Goal: Task Accomplishment & Management: Use online tool/utility

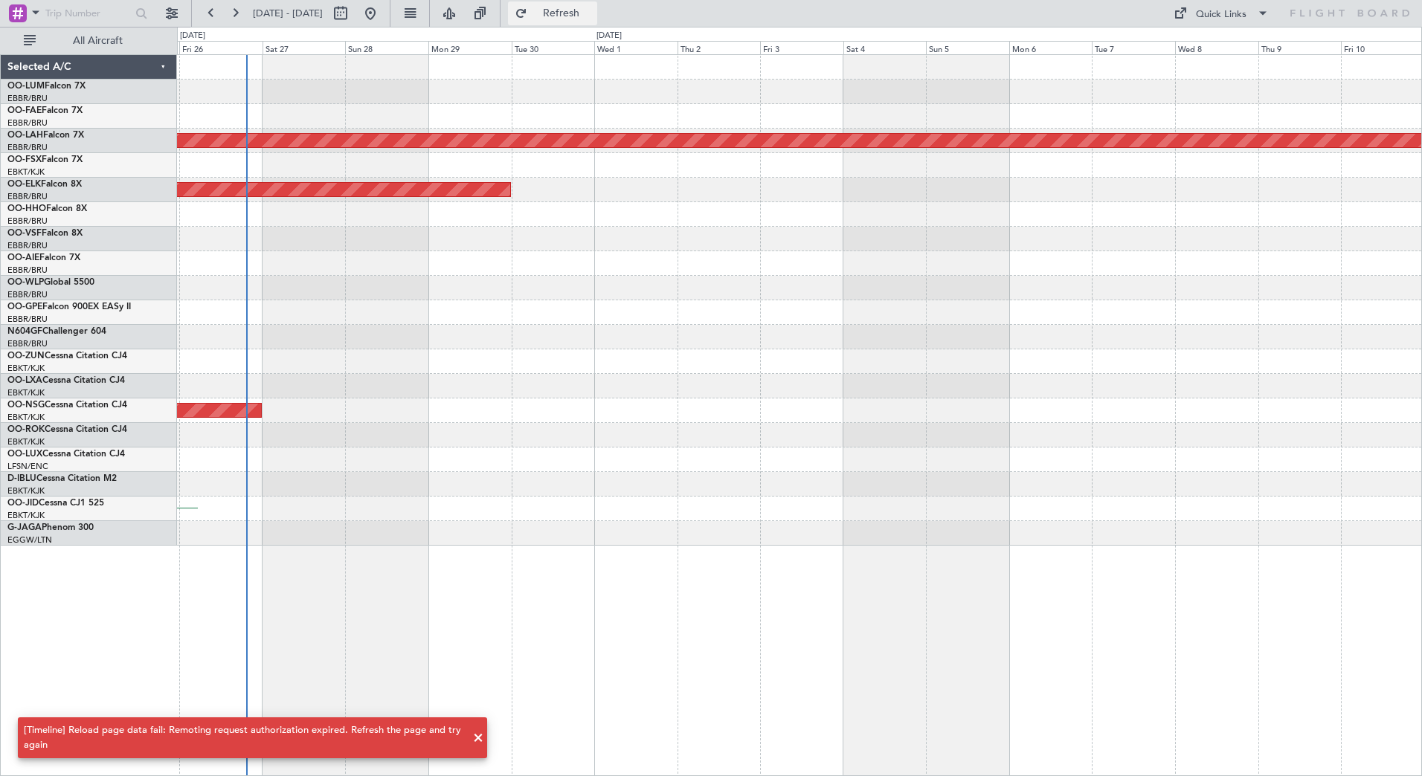
click at [564, 17] on button "Refresh" at bounding box center [552, 13] width 89 height 24
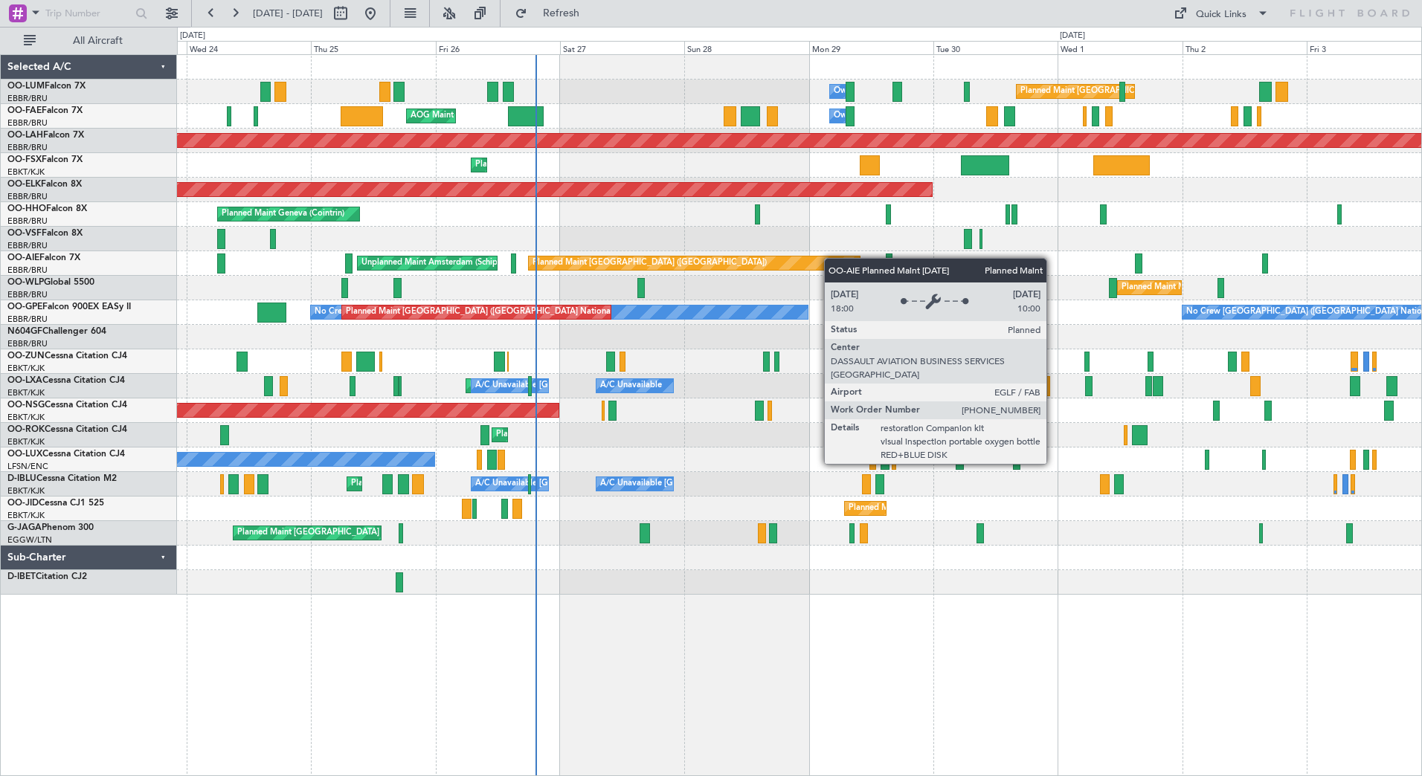
click at [618, 286] on div "Planned Maint [GEOGRAPHIC_DATA] ([GEOGRAPHIC_DATA] National) Owner [GEOGRAPHIC_…" at bounding box center [799, 325] width 1244 height 540
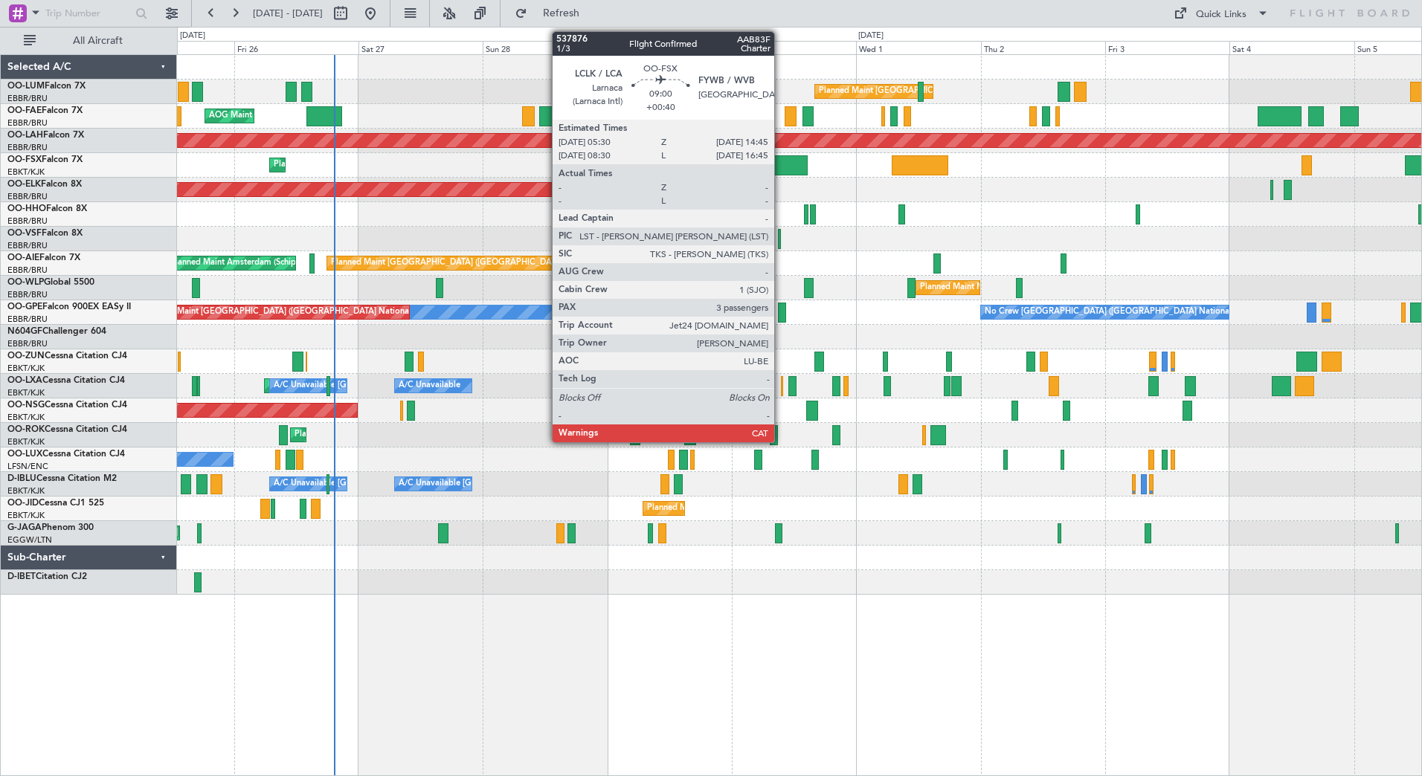
click at [781, 166] on div at bounding box center [783, 165] width 48 height 20
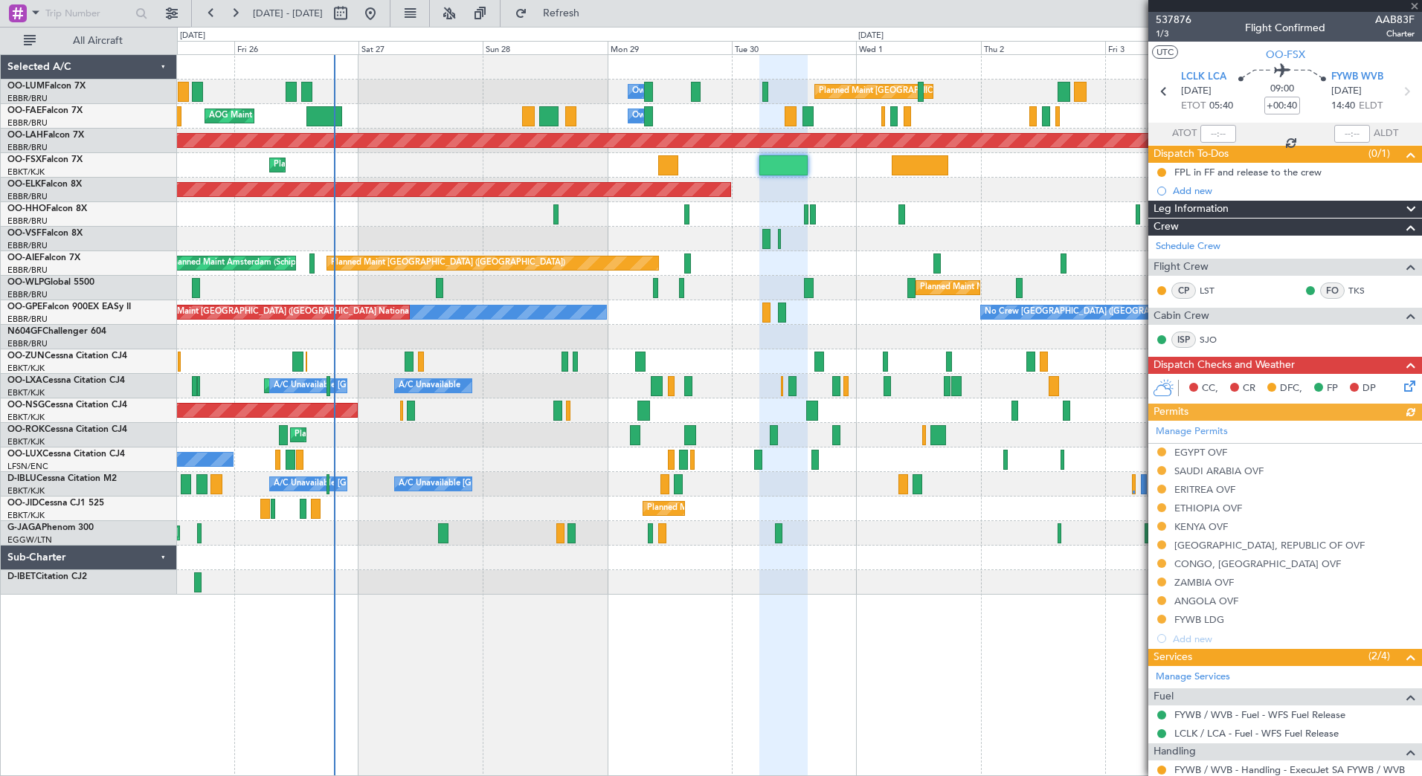
scroll to position [219, 0]
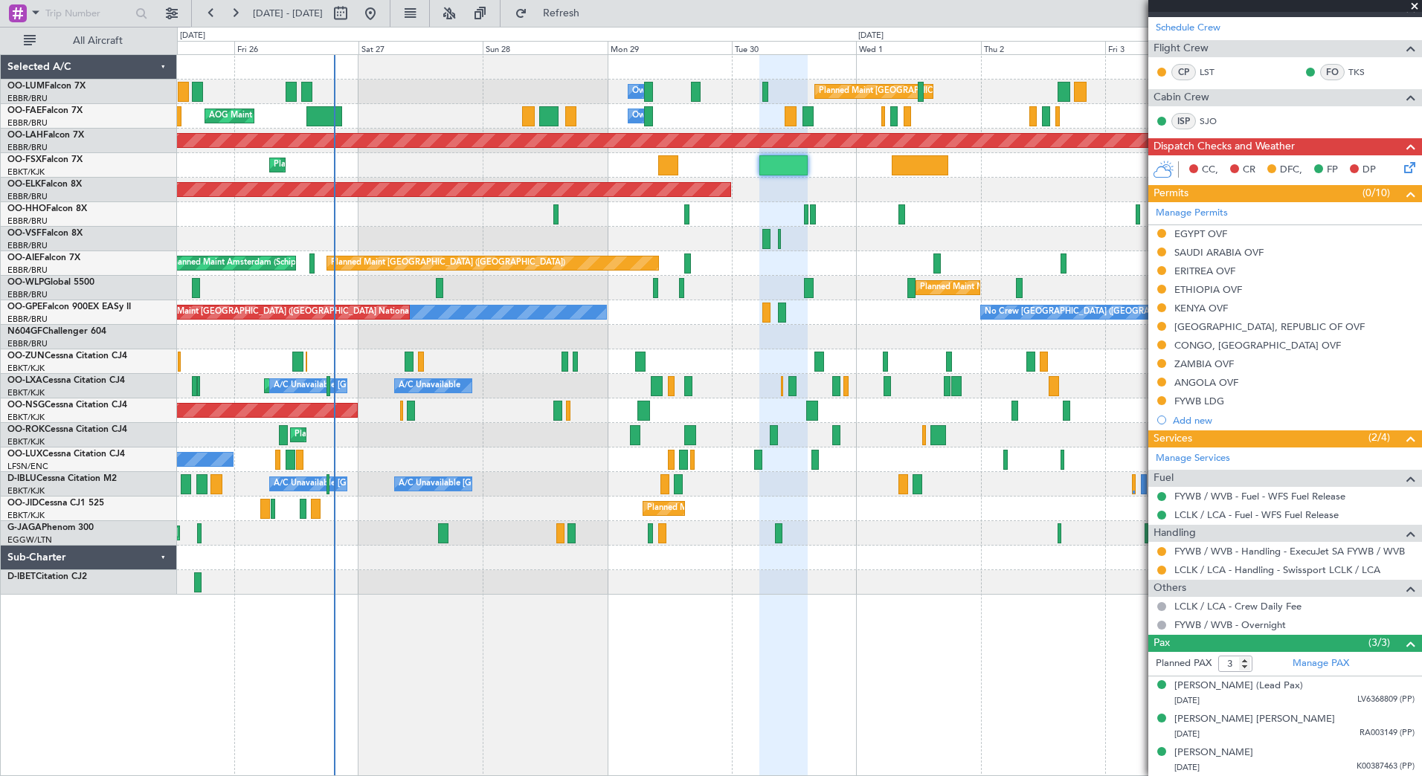
click at [1416, 5] on span at bounding box center [1414, 6] width 15 height 13
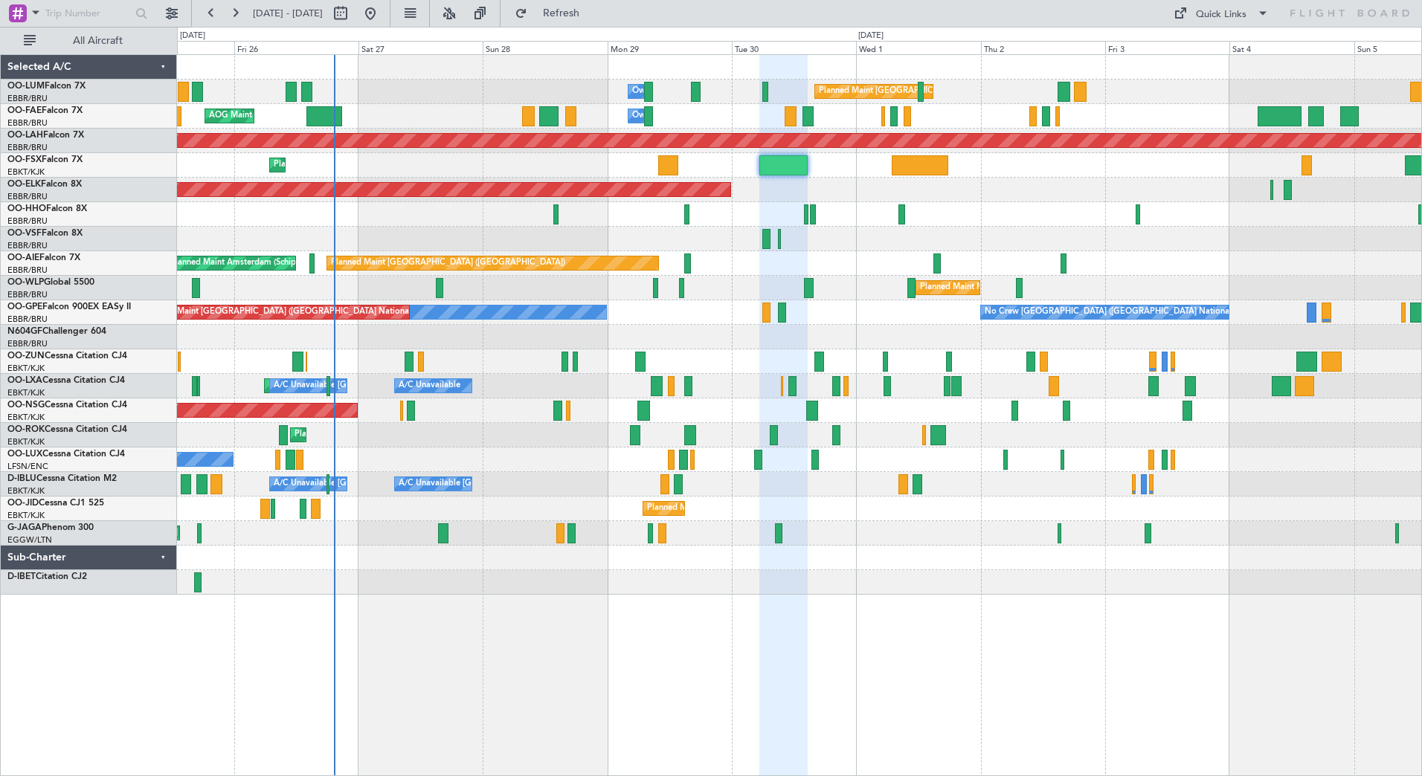
type input "0"
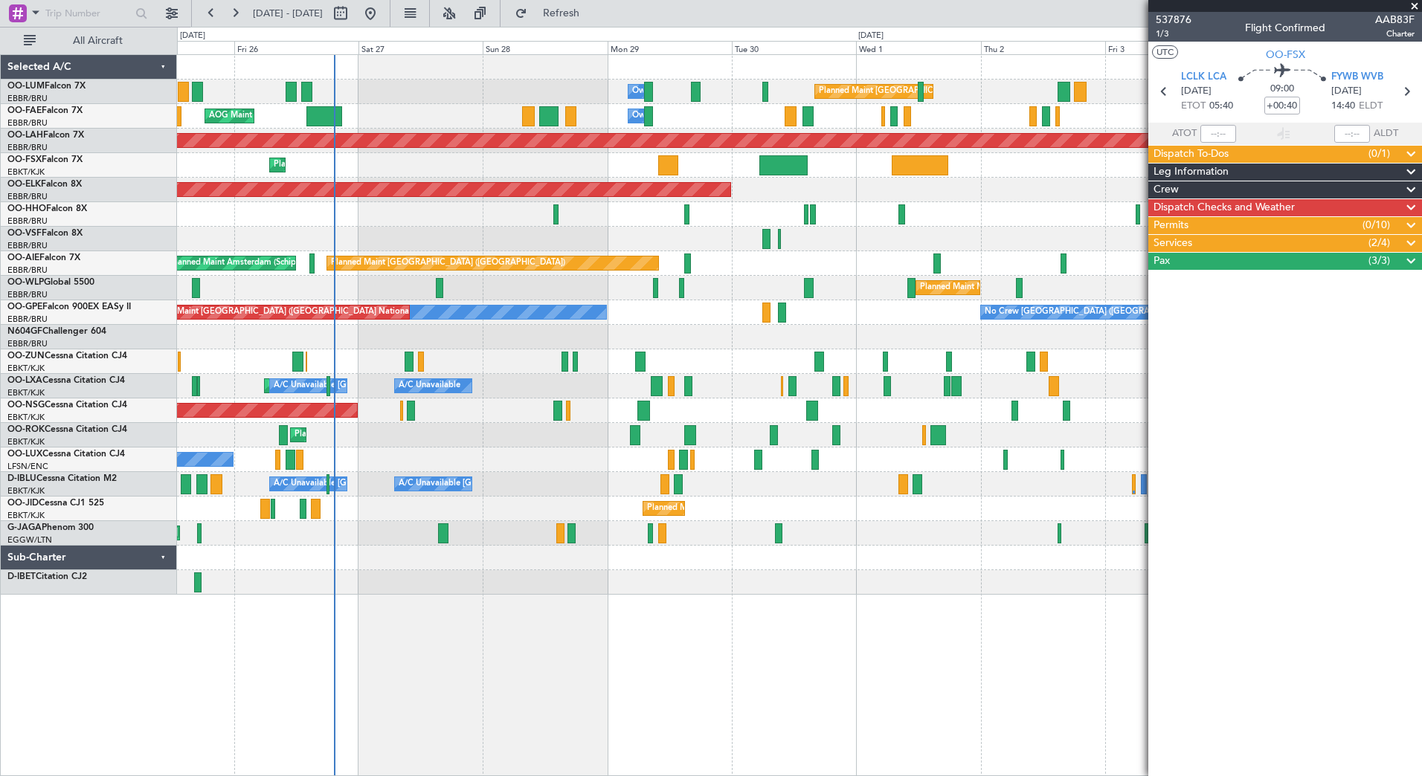
scroll to position [0, 0]
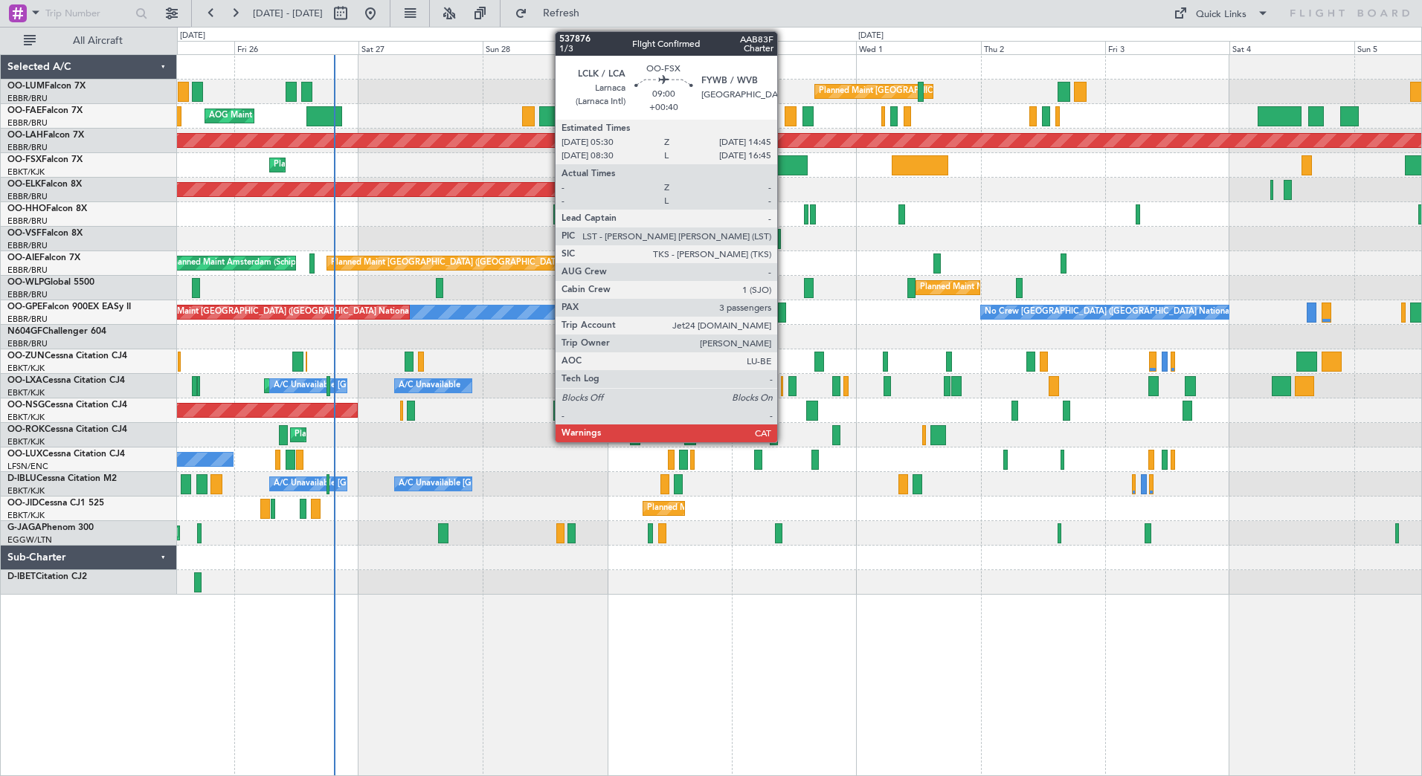
click at [784, 158] on div at bounding box center [783, 165] width 48 height 20
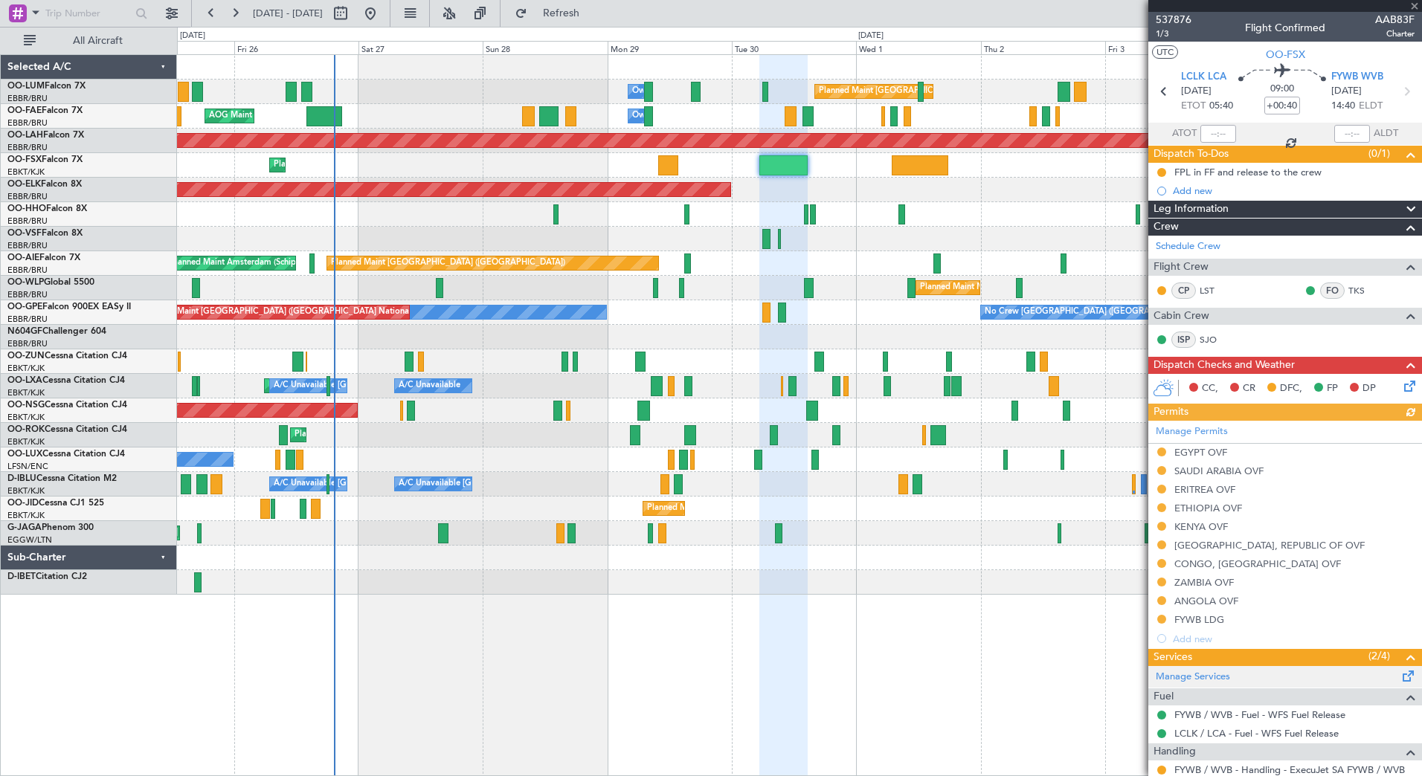
scroll to position [219, 0]
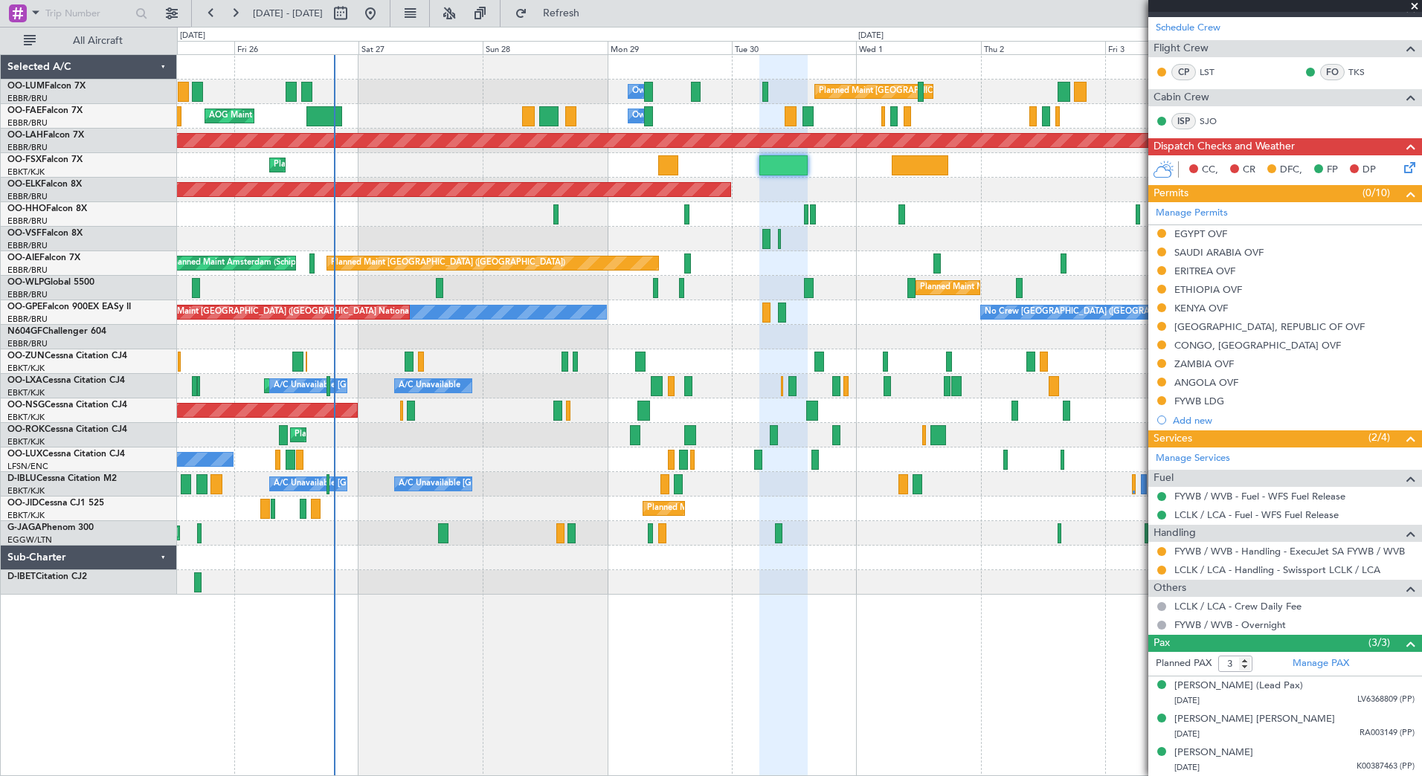
click at [1413, 5] on span at bounding box center [1414, 6] width 15 height 13
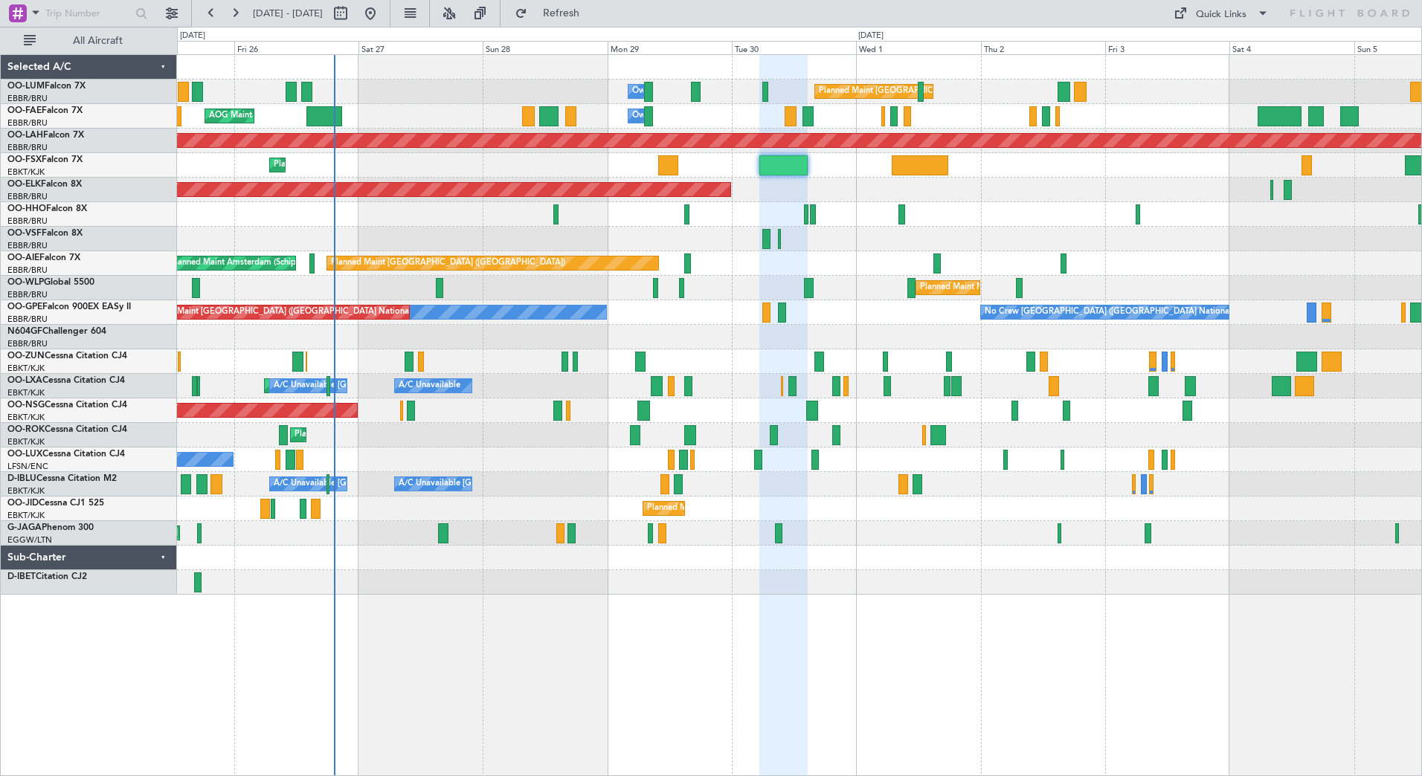
type input "0"
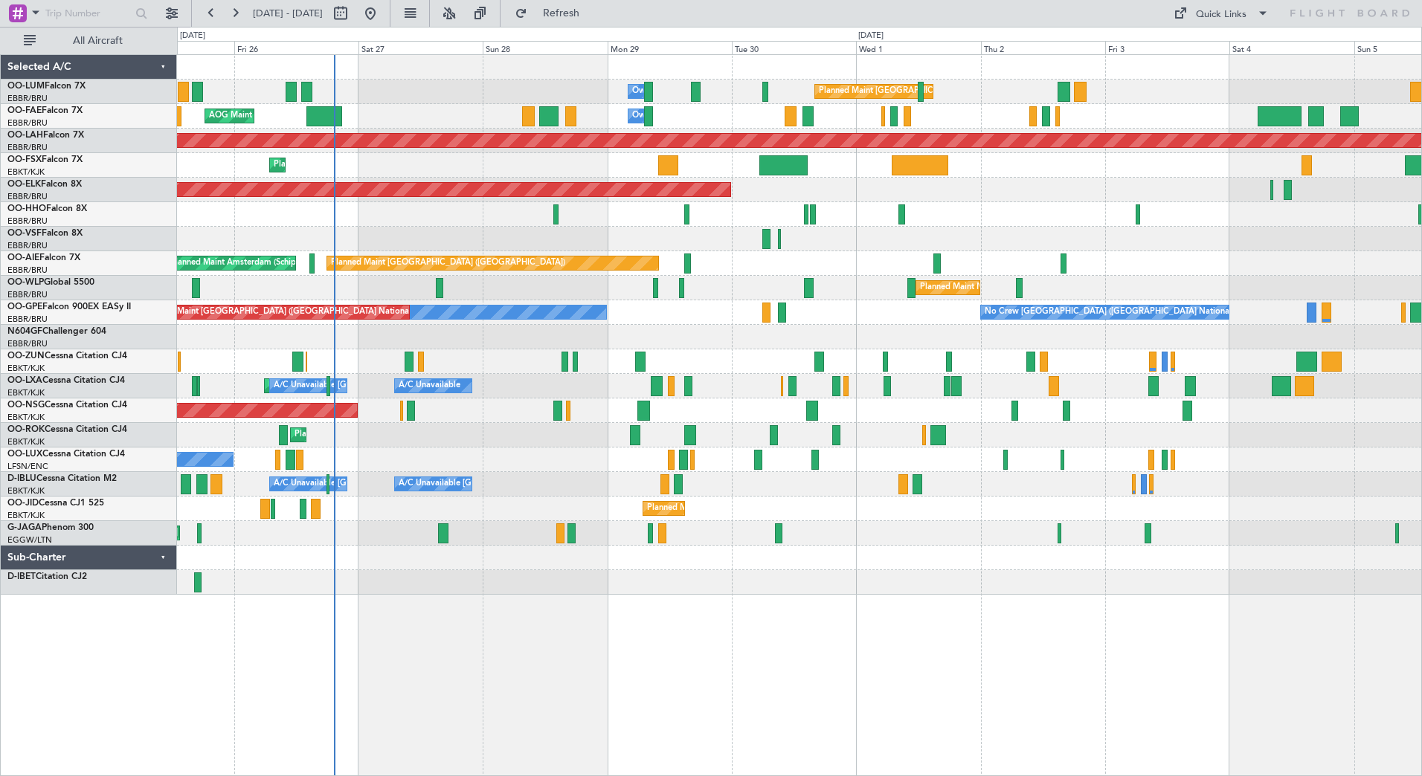
scroll to position [0, 0]
click at [461, 7] on button at bounding box center [449, 13] width 24 height 24
